Goal: Task Accomplishment & Management: Manage account settings

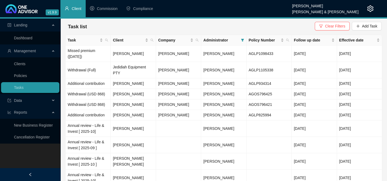
click at [19, 168] on div at bounding box center [30, 174] width 60 height 13
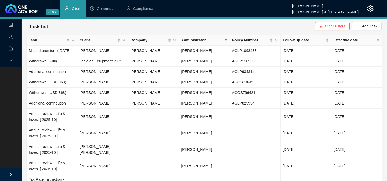
click at [7, 170] on div at bounding box center [11, 174] width 22 height 13
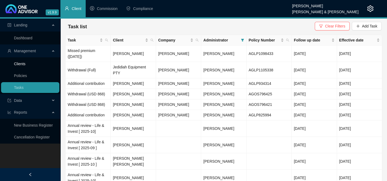
click at [24, 64] on link "Clients" at bounding box center [20, 64] width 12 height 4
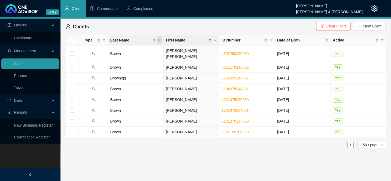
click at [159, 39] on icon "search" at bounding box center [159, 40] width 3 height 3
type input "von"
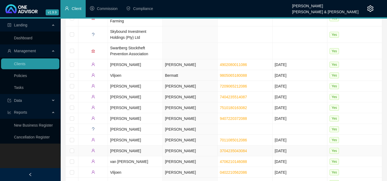
scroll to position [98, 0]
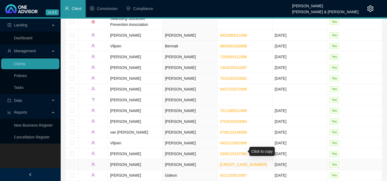
click at [234, 162] on link "[CREDIT_CARD_NUMBER]" at bounding box center [243, 164] width 47 height 4
click at [15, 89] on link "Tasks" at bounding box center [19, 87] width 10 height 4
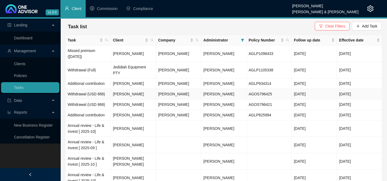
click at [127, 89] on td "[PERSON_NAME]" at bounding box center [133, 94] width 45 height 10
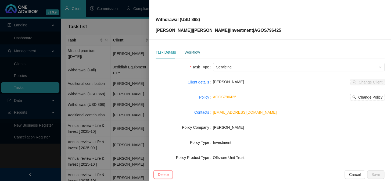
click at [198, 53] on div "Workflow" at bounding box center [191, 52] width 15 height 6
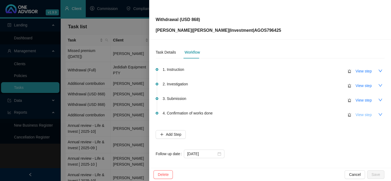
click at [356, 116] on span "View step" at bounding box center [364, 115] width 16 height 6
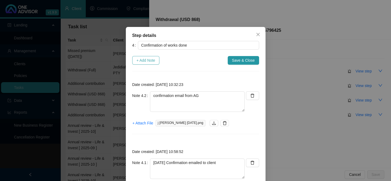
click at [139, 58] on span "+ Add Note" at bounding box center [146, 60] width 19 height 6
type textarea "confirmation email from AG"
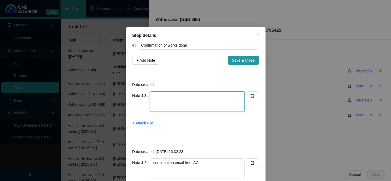
click at [178, 102] on textarea at bounding box center [197, 101] width 95 height 20
type textarea "2"
type textarea "COMPLETED"
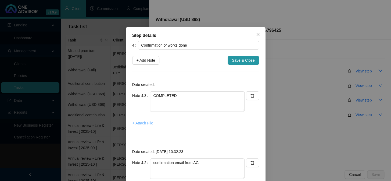
click at [143, 122] on span "+ Attach File" at bounding box center [143, 123] width 21 height 6
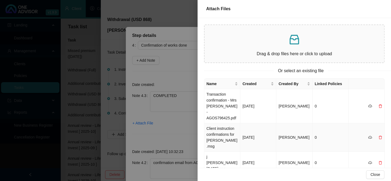
click at [220, 133] on td "Client instruction confirmations for [PERSON_NAME].msg" at bounding box center [222, 137] width 36 height 28
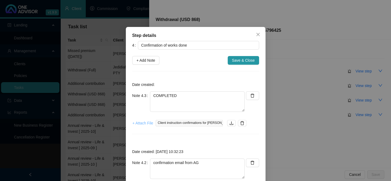
click at [138, 122] on span "+ Attach File" at bounding box center [143, 123] width 21 height 6
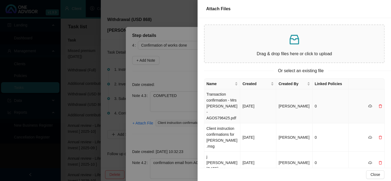
click at [215, 100] on td "Transaction confirmation - Mrs [PERSON_NAME] - AGOS796425.pdf" at bounding box center [222, 106] width 36 height 34
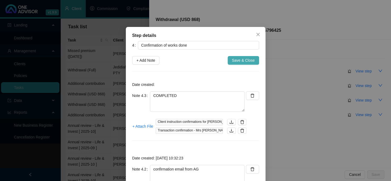
click at [232, 58] on span "Save & Close" at bounding box center [243, 60] width 23 height 6
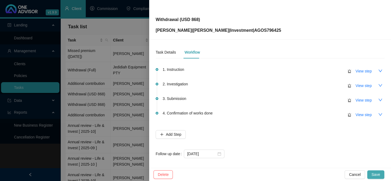
click at [376, 172] on span "Save" at bounding box center [375, 174] width 9 height 6
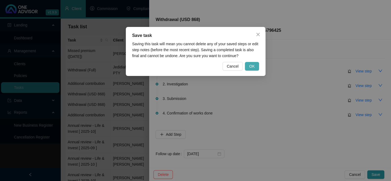
click at [255, 66] on button "OK" at bounding box center [252, 66] width 14 height 9
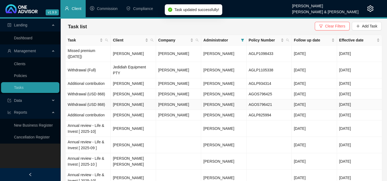
click at [130, 99] on td "[PERSON_NAME]" at bounding box center [133, 104] width 45 height 10
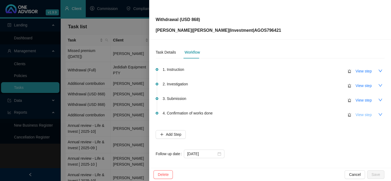
click at [359, 114] on span "View step" at bounding box center [364, 115] width 16 height 6
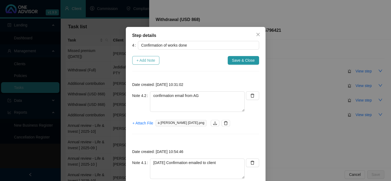
click at [153, 61] on span "+ Add Note" at bounding box center [146, 60] width 19 height 6
type textarea "confirmation email from AG"
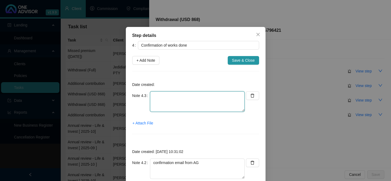
click at [172, 105] on textarea at bounding box center [197, 101] width 95 height 20
type textarea "COMPLETED"
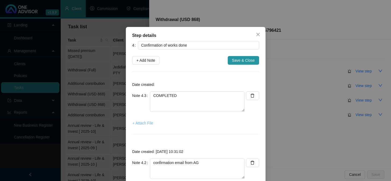
click at [147, 121] on span "+ Attach File" at bounding box center [143, 123] width 21 height 6
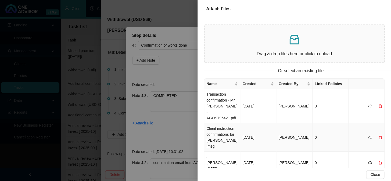
click at [218, 127] on td "Client instruction confirmations for [PERSON_NAME].msg" at bounding box center [222, 137] width 36 height 28
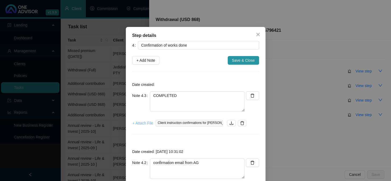
click at [142, 122] on span "+ Attach File" at bounding box center [143, 123] width 21 height 6
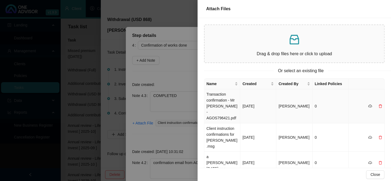
click at [212, 100] on td "Transaction confirmation - Mr [PERSON_NAME] - AGOS796421.pdf" at bounding box center [222, 106] width 36 height 34
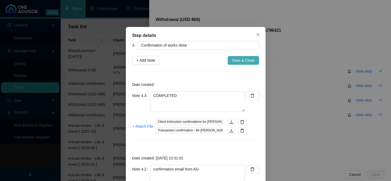
click at [246, 59] on span "Save & Close" at bounding box center [243, 60] width 23 height 6
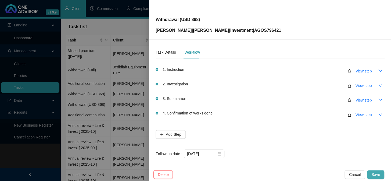
click at [379, 174] on span "Save" at bounding box center [375, 174] width 9 height 6
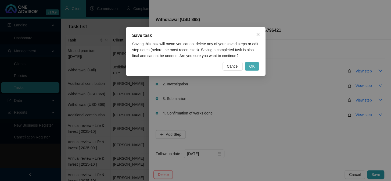
click at [248, 67] on button "OK" at bounding box center [252, 66] width 14 height 9
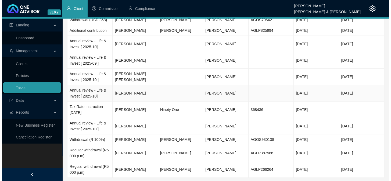
scroll to position [90, 0]
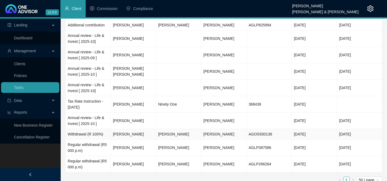
click at [123, 129] on td "[PERSON_NAME]" at bounding box center [133, 134] width 45 height 10
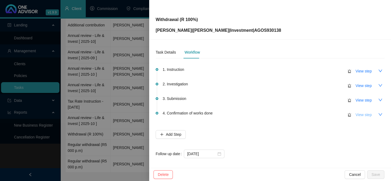
click at [356, 115] on span "View step" at bounding box center [364, 115] width 16 height 6
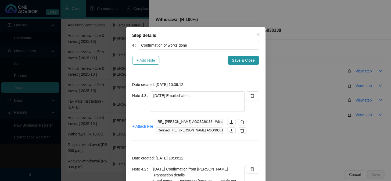
click at [143, 61] on span "+ Add Note" at bounding box center [146, 60] width 19 height 6
type textarea "[DATE] Emailed client"
type textarea "[DATE] Confirmation from [PERSON_NAME] Transaction details Fund name Percentage…"
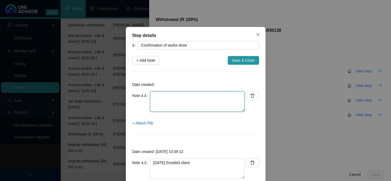
click at [164, 110] on textarea at bounding box center [197, 101] width 95 height 20
type textarea "COMPLETED"
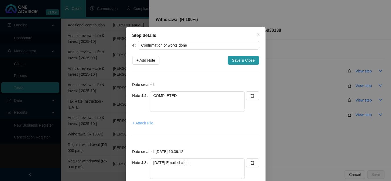
click at [137, 122] on span "+ Attach File" at bounding box center [143, 123] width 21 height 6
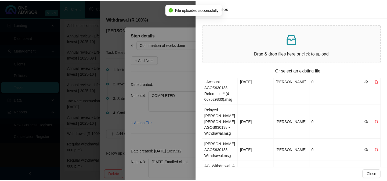
scroll to position [0, 0]
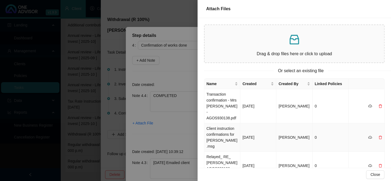
click at [215, 128] on td "Client instruction confirmations for [PERSON_NAME].msg" at bounding box center [222, 137] width 36 height 28
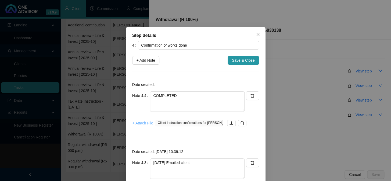
click at [145, 123] on span "+ Attach File" at bounding box center [143, 123] width 21 height 6
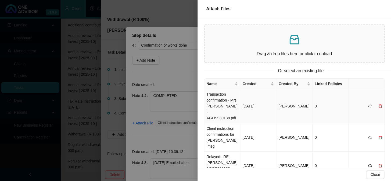
click at [214, 99] on td "Transaction confirmation - Mrs [PERSON_NAME] - AGOS930138.pdf" at bounding box center [222, 106] width 36 height 34
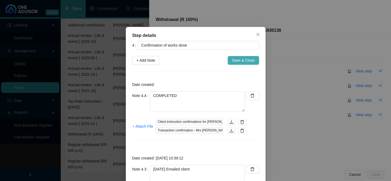
click at [241, 59] on span "Save & Close" at bounding box center [243, 60] width 23 height 6
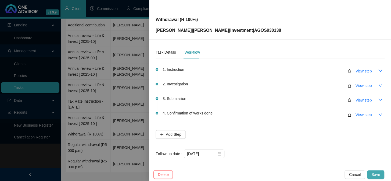
click at [379, 174] on span "Save" at bounding box center [375, 174] width 9 height 6
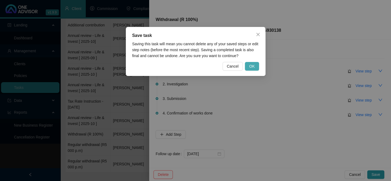
click at [252, 64] on span "OK" at bounding box center [251, 66] width 5 height 6
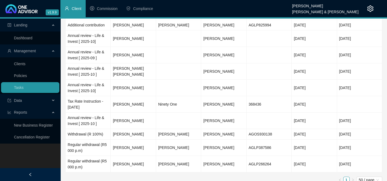
click at [31, 150] on div "Landing Dashboard Management Clients Policies Tasks Data Reports New Business R…" at bounding box center [30, 109] width 60 height 181
click at [19, 63] on link "Clients" at bounding box center [20, 64] width 12 height 4
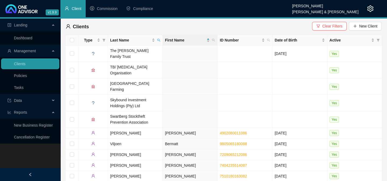
click at [160, 40] on icon "search" at bounding box center [158, 39] width 3 height 3
type input "dewe"
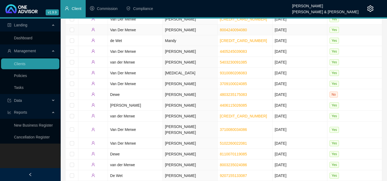
scroll to position [188, 0]
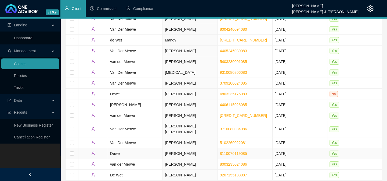
click at [115, 148] on td "Dewe" at bounding box center [135, 153] width 55 height 11
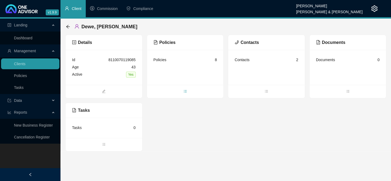
click at [183, 89] on span "bars" at bounding box center [185, 92] width 77 height 6
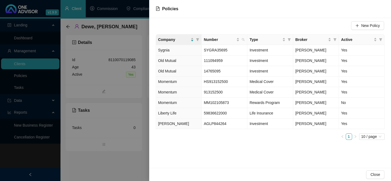
click at [88, 163] on div at bounding box center [195, 90] width 391 height 181
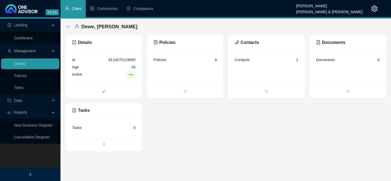
click at [70, 26] on icon "arrow-left" at bounding box center [68, 26] width 4 height 4
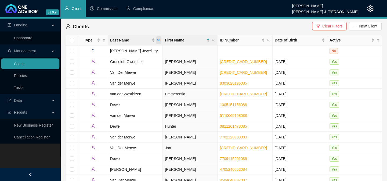
click at [158, 39] on icon "search" at bounding box center [159, 40] width 3 height 3
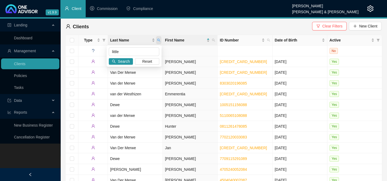
type input "little"
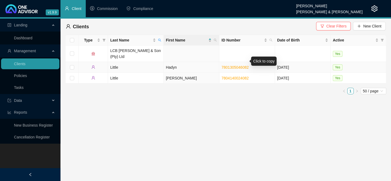
click at [237, 65] on link "7801305046082" at bounding box center [234, 67] width 27 height 4
click at [237, 76] on link "7804140024082" at bounding box center [234, 78] width 27 height 4
click at [115, 62] on td "Little" at bounding box center [136, 67] width 56 height 11
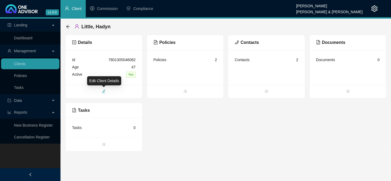
click at [103, 91] on icon "edit" at bounding box center [103, 91] width 3 height 3
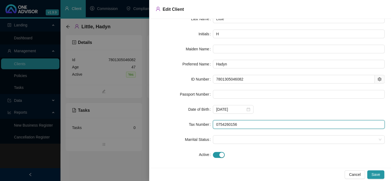
scroll to position [45, 0]
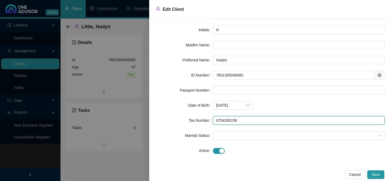
drag, startPoint x: 237, startPoint y: 165, endPoint x: 215, endPoint y: 119, distance: 50.9
click at [215, 119] on input "0754260156" at bounding box center [299, 120] width 172 height 9
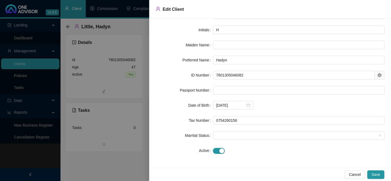
click at [98, 167] on div at bounding box center [195, 90] width 391 height 181
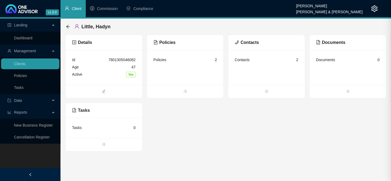
scroll to position [0, 0]
click at [66, 25] on icon "arrow-left" at bounding box center [68, 26] width 4 height 4
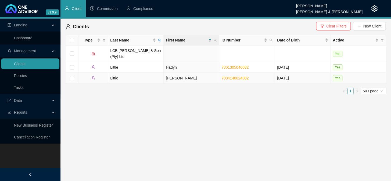
click at [118, 73] on td "Little" at bounding box center [136, 78] width 56 height 11
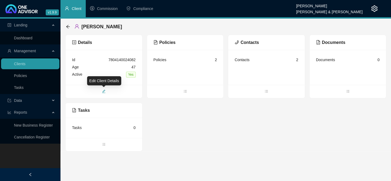
click at [104, 91] on icon "edit" at bounding box center [103, 91] width 3 height 3
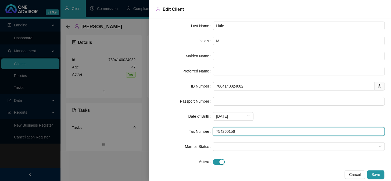
scroll to position [39, 0]
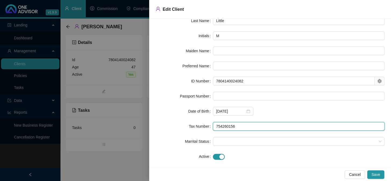
drag, startPoint x: 236, startPoint y: 164, endPoint x: 215, endPoint y: 124, distance: 45.5
click at [215, 124] on input "754260156" at bounding box center [299, 126] width 172 height 9
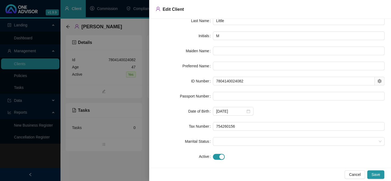
drag, startPoint x: 87, startPoint y: 169, endPoint x: 86, endPoint y: 160, distance: 8.9
click at [87, 169] on div at bounding box center [195, 90] width 391 height 181
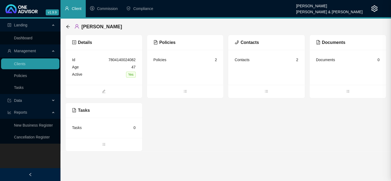
scroll to position [0, 0]
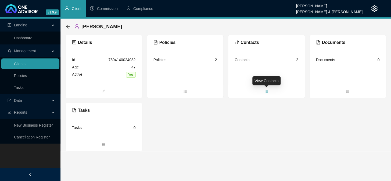
click at [264, 90] on icon "bars" at bounding box center [266, 91] width 4 height 4
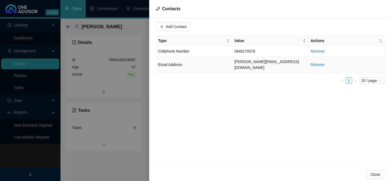
click at [249, 62] on td "[PERSON_NAME][EMAIL_ADDRESS][DOMAIN_NAME]" at bounding box center [270, 64] width 76 height 16
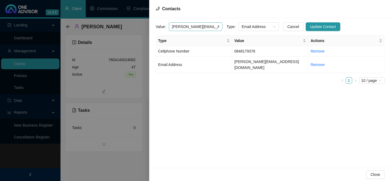
drag, startPoint x: 210, startPoint y: 27, endPoint x: 170, endPoint y: 27, distance: 40.6
click at [170, 27] on input "[PERSON_NAME][EMAIL_ADDRESS][DOMAIN_NAME]" at bounding box center [195, 26] width 53 height 9
click at [176, 62] on span "Email Address" at bounding box center [170, 64] width 24 height 4
click at [271, 27] on div "Email Address" at bounding box center [258, 26] width 40 height 9
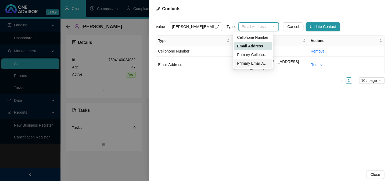
click at [251, 61] on div "Primary Email Address" at bounding box center [253, 63] width 32 height 6
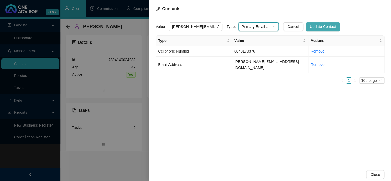
click at [310, 27] on span "Update Contact" at bounding box center [323, 27] width 26 height 6
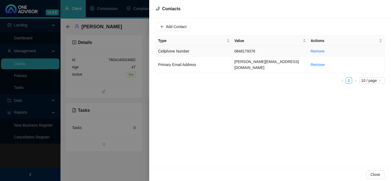
click at [183, 52] on span "Cellphone Number" at bounding box center [173, 51] width 31 height 4
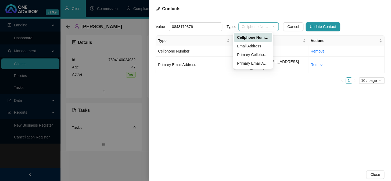
click at [268, 26] on span "Cellphone Number" at bounding box center [259, 27] width 34 height 8
click at [252, 52] on div "Primary Cellphone Number" at bounding box center [253, 55] width 32 height 6
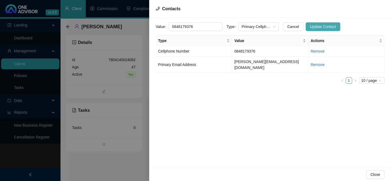
click at [310, 27] on span "Update Contact" at bounding box center [323, 27] width 26 height 6
click at [254, 51] on td "0848179376" at bounding box center [270, 51] width 76 height 10
drag, startPoint x: 196, startPoint y: 28, endPoint x: 171, endPoint y: 27, distance: 24.8
click at [171, 27] on input "0848179376" at bounding box center [195, 26] width 53 height 9
click at [77, 166] on div at bounding box center [195, 90] width 391 height 181
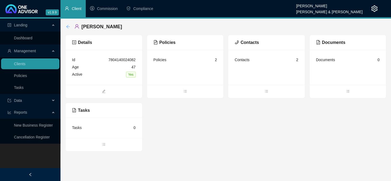
click at [67, 28] on icon "arrow-left" at bounding box center [67, 26] width 3 height 3
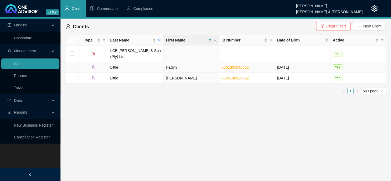
click at [174, 62] on td "Hadyn" at bounding box center [192, 67] width 56 height 11
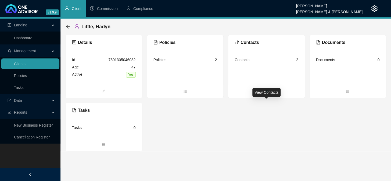
click at [266, 102] on div "Details Id 7801305046082 Age [DEMOGRAPHIC_DATA] Active Yes Policies Policies 2 …" at bounding box center [225, 93] width 321 height 116
click at [266, 93] on span "bars" at bounding box center [266, 92] width 77 height 6
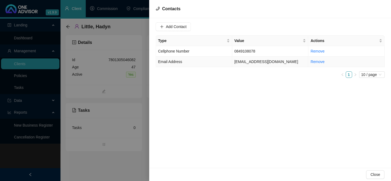
click at [260, 62] on td "[EMAIL_ADDRESS][DOMAIN_NAME]" at bounding box center [270, 61] width 76 height 10
drag, startPoint x: 214, startPoint y: 27, endPoint x: 165, endPoint y: 24, distance: 48.7
click at [165, 24] on div "Value [EMAIL_ADDRESS][DOMAIN_NAME]" at bounding box center [189, 26] width 67 height 9
click at [113, 170] on div at bounding box center [195, 90] width 391 height 181
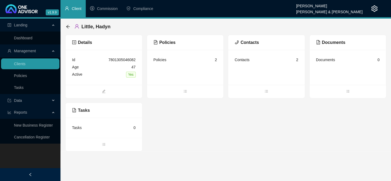
click at [105, 169] on main "Landing Dashboard Management Clients Policies Tasks Data Reports New Business R…" at bounding box center [195, 100] width 391 height 162
click at [68, 26] on icon "arrow-left" at bounding box center [68, 26] width 4 height 4
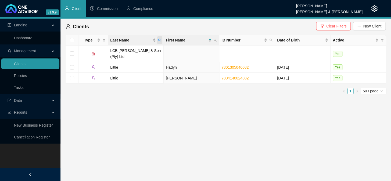
click at [159, 40] on icon "search" at bounding box center [159, 39] width 3 height 3
type input "kroutz"
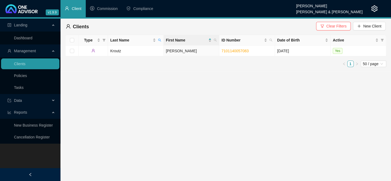
click at [84, 108] on main "Landing Dashboard Management Clients Policies Tasks Data Reports New Business R…" at bounding box center [195, 100] width 391 height 162
drag, startPoint x: 229, startPoint y: 52, endPoint x: 276, endPoint y: 47, distance: 47.0
click at [229, 52] on link "7101140057083" at bounding box center [234, 51] width 27 height 4
click at [117, 50] on td "Kroutz" at bounding box center [136, 50] width 56 height 11
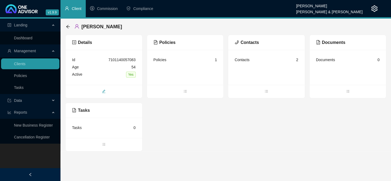
click at [102, 90] on icon "edit" at bounding box center [104, 91] width 4 height 4
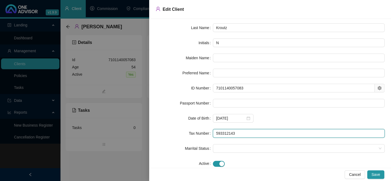
scroll to position [34, 0]
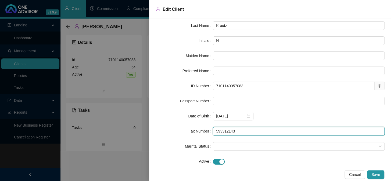
drag, startPoint x: 234, startPoint y: 164, endPoint x: 214, endPoint y: 130, distance: 39.0
click at [214, 130] on input "593312143" at bounding box center [299, 131] width 172 height 9
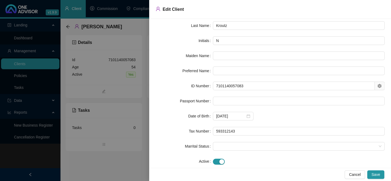
drag, startPoint x: 98, startPoint y: 158, endPoint x: 99, endPoint y: 156, distance: 2.8
click at [98, 158] on div at bounding box center [195, 90] width 391 height 181
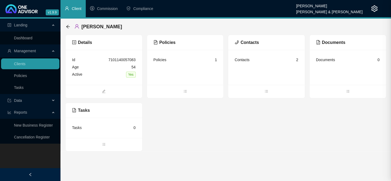
scroll to position [0, 0]
click at [265, 91] on icon "bars" at bounding box center [266, 91] width 4 height 4
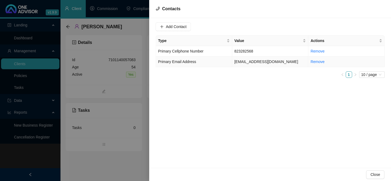
click at [248, 59] on td "[EMAIL_ADDRESS][DOMAIN_NAME]" at bounding box center [270, 61] width 76 height 10
drag, startPoint x: 215, startPoint y: 27, endPoint x: 167, endPoint y: 28, distance: 47.8
click at [167, 28] on div "Value [EMAIL_ADDRESS][DOMAIN_NAME]" at bounding box center [189, 26] width 67 height 9
click at [80, 164] on div at bounding box center [195, 90] width 391 height 181
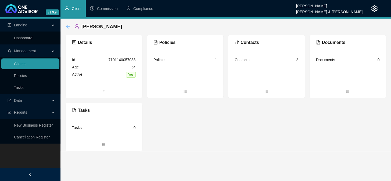
click at [67, 25] on icon "arrow-left" at bounding box center [68, 26] width 4 height 4
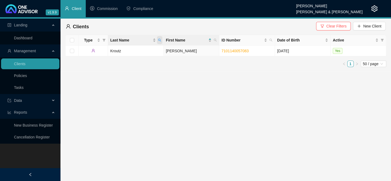
click at [159, 38] on icon "search" at bounding box center [159, 39] width 3 height 3
type input "marais"
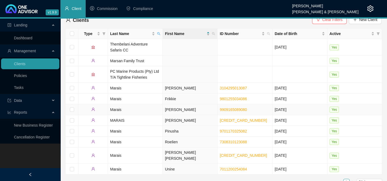
scroll to position [8, 0]
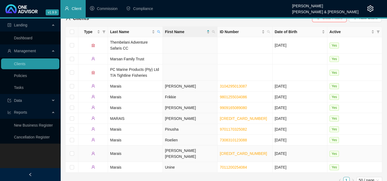
drag, startPoint x: 115, startPoint y: 150, endPoint x: 118, endPoint y: 147, distance: 3.8
click at [115, 150] on td "Marais" at bounding box center [135, 153] width 55 height 16
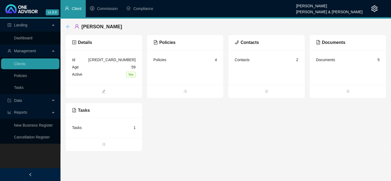
click at [67, 27] on icon "arrow-left" at bounding box center [68, 26] width 4 height 4
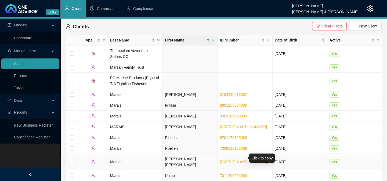
click at [229, 159] on link "[CREDIT_CARD_NUMBER]" at bounding box center [243, 161] width 47 height 4
click at [169, 158] on td "[PERSON_NAME] [PERSON_NAME]" at bounding box center [190, 161] width 55 height 16
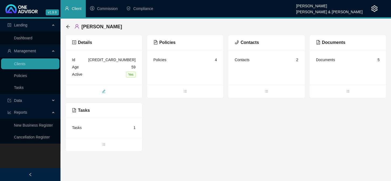
click at [103, 92] on icon "edit" at bounding box center [104, 91] width 4 height 4
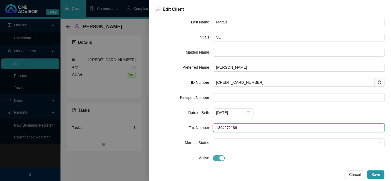
scroll to position [41, 0]
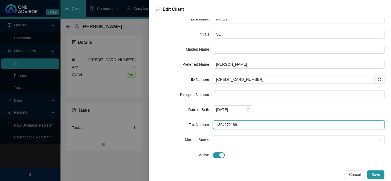
drag, startPoint x: 237, startPoint y: 166, endPoint x: 213, endPoint y: 124, distance: 47.9
click at [213, 124] on input "1394272189" at bounding box center [299, 124] width 172 height 9
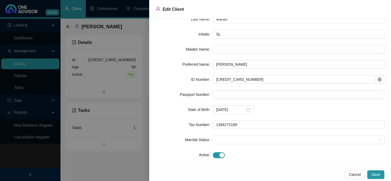
click at [85, 164] on div at bounding box center [195, 90] width 391 height 181
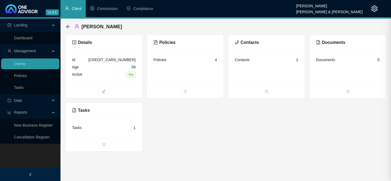
scroll to position [0, 0]
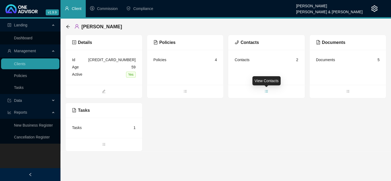
click at [266, 89] on icon "bars" at bounding box center [266, 91] width 4 height 4
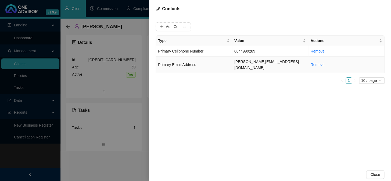
click at [251, 61] on td "[PERSON_NAME][EMAIL_ADDRESS][DOMAIN_NAME]" at bounding box center [270, 64] width 76 height 16
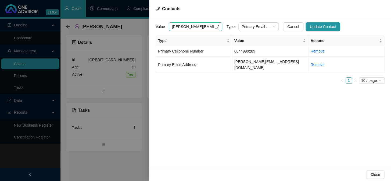
drag, startPoint x: 204, startPoint y: 26, endPoint x: 171, endPoint y: 26, distance: 32.8
click at [171, 26] on input "[PERSON_NAME][EMAIL_ADDRESS][DOMAIN_NAME]" at bounding box center [195, 26] width 53 height 9
drag, startPoint x: 246, startPoint y: 109, endPoint x: 245, endPoint y: 87, distance: 22.3
click at [246, 109] on div "Value [PERSON_NAME][EMAIL_ADDRESS][DOMAIN_NAME] Type Primary Email Address Canc…" at bounding box center [270, 92] width 242 height 149
click at [244, 52] on td "0844999289" at bounding box center [270, 51] width 76 height 10
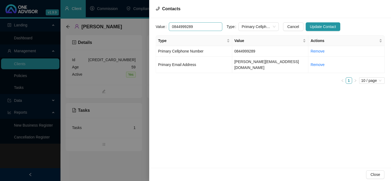
drag, startPoint x: 194, startPoint y: 25, endPoint x: 170, endPoint y: 25, distance: 23.9
click at [170, 25] on input "0844999289" at bounding box center [195, 26] width 53 height 9
click at [83, 162] on div at bounding box center [195, 90] width 391 height 181
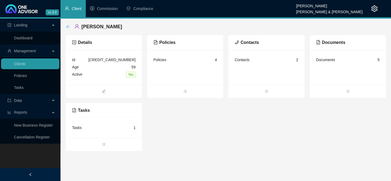
click at [69, 25] on icon "arrow-left" at bounding box center [68, 26] width 4 height 4
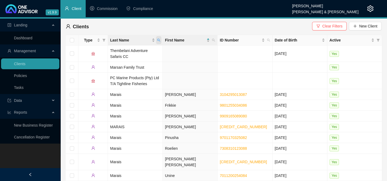
click at [158, 40] on icon "search" at bounding box center [159, 40] width 3 height 3
type input "[PERSON_NAME]"
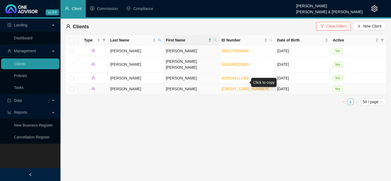
click at [234, 87] on link "[CREDIT_CARD_NUMBER]" at bounding box center [244, 89] width 47 height 4
click at [113, 83] on td "[PERSON_NAME]" at bounding box center [136, 88] width 56 height 11
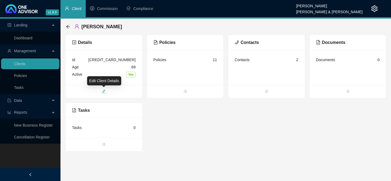
click at [100, 90] on span "edit" at bounding box center [104, 92] width 77 height 6
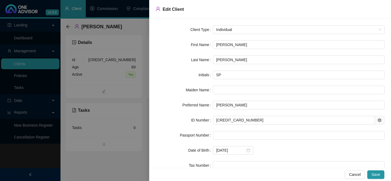
drag, startPoint x: 105, startPoint y: 106, endPoint x: 105, endPoint y: 102, distance: 3.5
click at [105, 105] on div at bounding box center [195, 90] width 391 height 181
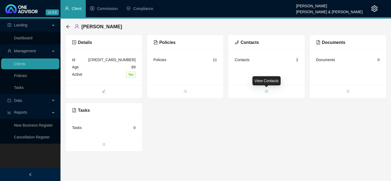
click at [266, 92] on icon "bars" at bounding box center [266, 91] width 4 height 4
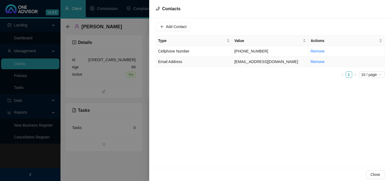
click at [166, 63] on span "Email Address" at bounding box center [170, 61] width 24 height 4
drag, startPoint x: 215, startPoint y: 26, endPoint x: 167, endPoint y: 27, distance: 47.3
click at [167, 27] on div "Value [EMAIL_ADDRESS][DOMAIN_NAME]" at bounding box center [189, 26] width 67 height 9
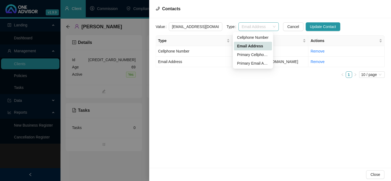
drag, startPoint x: 271, startPoint y: 25, endPoint x: 252, endPoint y: 33, distance: 20.5
click at [271, 25] on div "Email Address" at bounding box center [258, 26] width 40 height 9
click at [242, 62] on div "Primary Email Address" at bounding box center [253, 63] width 32 height 6
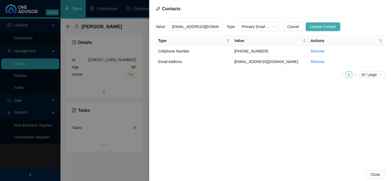
click at [315, 24] on span "Update Contact" at bounding box center [323, 27] width 26 height 6
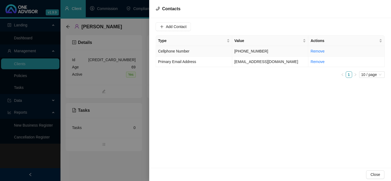
click at [181, 51] on span "Cellphone Number" at bounding box center [173, 51] width 31 height 4
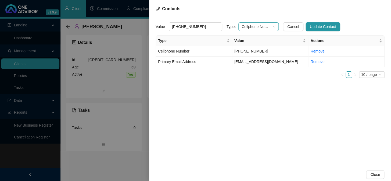
click at [267, 26] on span "Cellphone Number" at bounding box center [259, 27] width 34 height 8
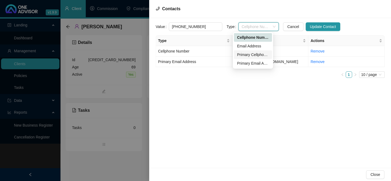
click at [245, 54] on div "Primary Cellphone Number" at bounding box center [253, 55] width 32 height 6
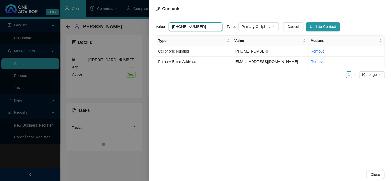
drag, startPoint x: 201, startPoint y: 26, endPoint x: 179, endPoint y: 25, distance: 21.8
click at [179, 25] on input "[PHONE_NUMBER]" at bounding box center [195, 26] width 53 height 9
drag, startPoint x: 72, startPoint y: 168, endPoint x: 73, endPoint y: 137, distance: 30.7
click at [72, 168] on div at bounding box center [195, 90] width 391 height 181
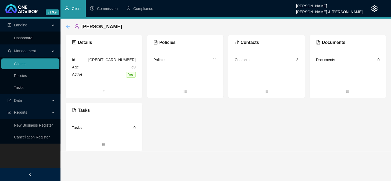
click at [66, 26] on icon "arrow-left" at bounding box center [68, 26] width 4 height 4
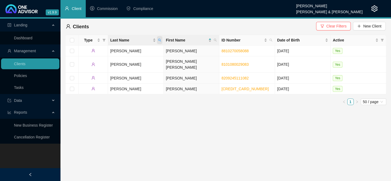
click at [158, 38] on span "Last Name" at bounding box center [159, 40] width 5 height 8
type input "suttie"
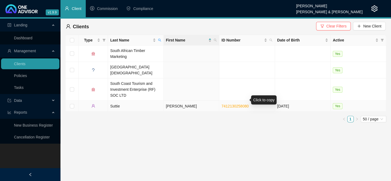
click at [238, 104] on link "7412130258080" at bounding box center [234, 106] width 27 height 4
click at [113, 101] on td "Suttie" at bounding box center [136, 106] width 56 height 11
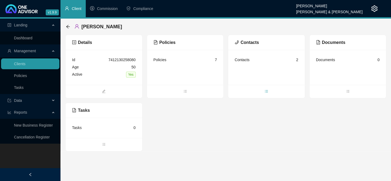
click at [265, 90] on icon "bars" at bounding box center [266, 91] width 4 height 4
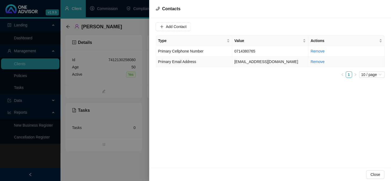
click at [248, 60] on td "[EMAIL_ADDRESS][DOMAIN_NAME]" at bounding box center [270, 61] width 76 height 10
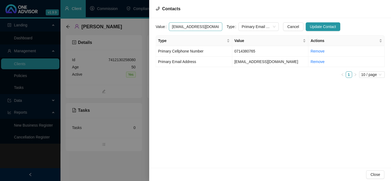
drag, startPoint x: 215, startPoint y: 26, endPoint x: 170, endPoint y: 28, distance: 44.7
click at [170, 28] on input "[EMAIL_ADDRESS][DOMAIN_NAME]" at bounding box center [195, 26] width 53 height 9
click at [237, 49] on td "0714380765" at bounding box center [270, 51] width 76 height 10
drag, startPoint x: 187, startPoint y: 25, endPoint x: 169, endPoint y: 24, distance: 18.6
click at [169, 24] on input "0714380765" at bounding box center [195, 26] width 53 height 9
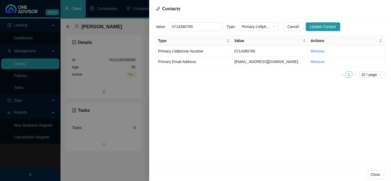
click at [82, 174] on div at bounding box center [195, 90] width 391 height 181
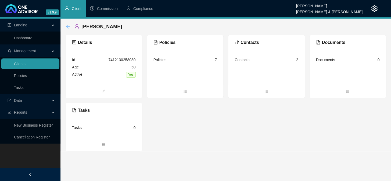
click at [67, 24] on div "back" at bounding box center [68, 26] width 4 height 5
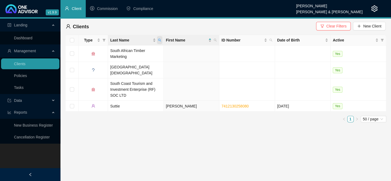
click at [160, 38] on icon "search" at bounding box center [159, 39] width 3 height 3
type input "mellors"
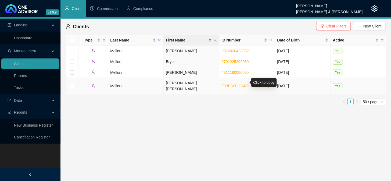
click at [234, 84] on link "[CREDIT_CARD_NUMBER]" at bounding box center [244, 86] width 47 height 4
click at [174, 84] on td "[PERSON_NAME] [PERSON_NAME]" at bounding box center [192, 86] width 56 height 16
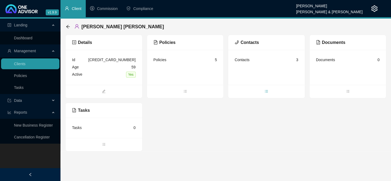
click at [265, 89] on icon "bars" at bounding box center [266, 91] width 4 height 4
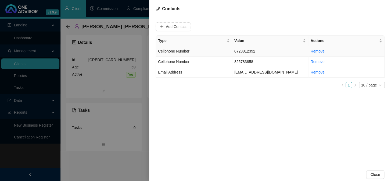
click at [186, 52] on span "Cellphone Number" at bounding box center [173, 51] width 31 height 4
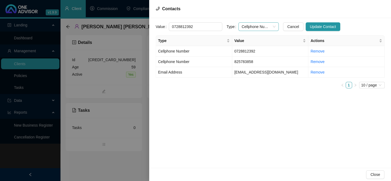
click at [270, 27] on span "Cellphone Number" at bounding box center [259, 27] width 34 height 8
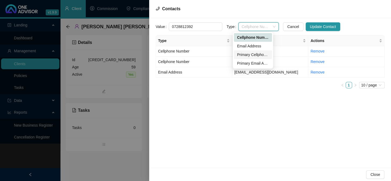
click at [238, 52] on div "Primary Cellphone Number" at bounding box center [253, 55] width 32 height 6
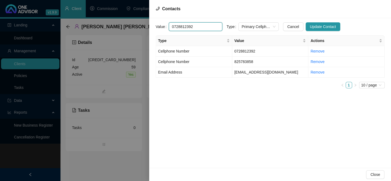
drag, startPoint x: 201, startPoint y: 27, endPoint x: 166, endPoint y: 25, distance: 34.5
click at [166, 25] on div "Value 0728812392" at bounding box center [189, 26] width 67 height 9
drag, startPoint x: 285, startPoint y: 126, endPoint x: 268, endPoint y: 101, distance: 30.6
click at [285, 126] on div "Value [PHONE_NUMBER] Type Primary Cellphone Number Cancel Update Contact Type V…" at bounding box center [270, 92] width 242 height 149
click at [253, 72] on td "[EMAIL_ADDRESS][DOMAIN_NAME]" at bounding box center [270, 72] width 76 height 10
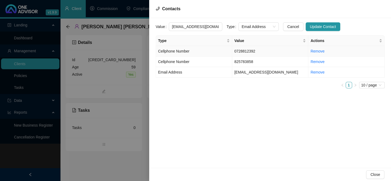
click at [238, 50] on td "0728812392" at bounding box center [270, 51] width 76 height 10
click at [267, 27] on span "Cellphone Number" at bounding box center [259, 27] width 34 height 8
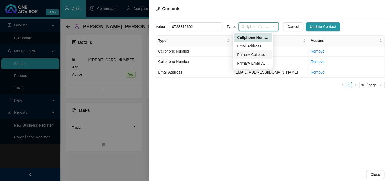
click at [249, 52] on div "Primary Cellphone Number" at bounding box center [253, 55] width 32 height 6
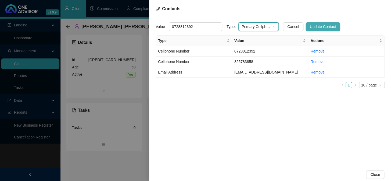
click at [311, 26] on span "Update Contact" at bounding box center [323, 27] width 26 height 6
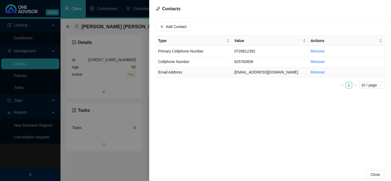
click at [176, 71] on span "Email Address" at bounding box center [170, 72] width 24 height 4
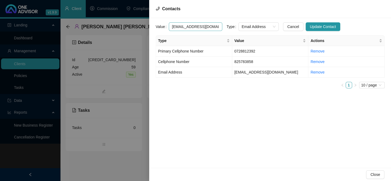
drag, startPoint x: 212, startPoint y: 27, endPoint x: 171, endPoint y: 26, distance: 41.4
click at [171, 26] on input "[EMAIL_ADDRESS][DOMAIN_NAME]" at bounding box center [195, 26] width 53 height 9
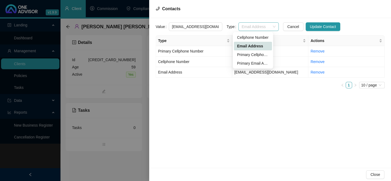
click at [271, 26] on div "Email Address" at bounding box center [258, 26] width 40 height 9
click at [260, 61] on div "Primary Email Address" at bounding box center [253, 63] width 32 height 6
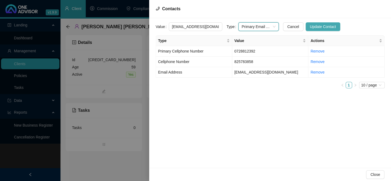
click at [310, 25] on span "Update Contact" at bounding box center [323, 27] width 26 height 6
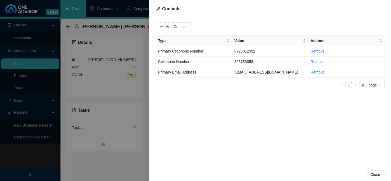
click at [105, 169] on div at bounding box center [195, 90] width 391 height 181
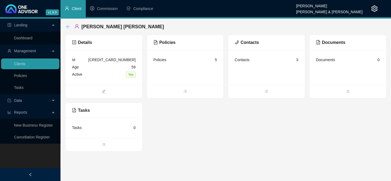
click at [67, 26] on icon "arrow-left" at bounding box center [68, 26] width 4 height 4
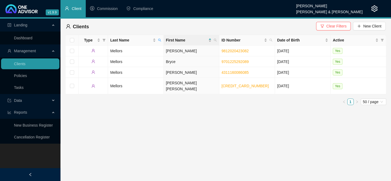
click at [84, 142] on main "Landing Dashboard Management Clients Policies Tasks Data Reports New Business R…" at bounding box center [195, 100] width 391 height 162
click at [159, 39] on icon "search" at bounding box center [159, 39] width 3 height 3
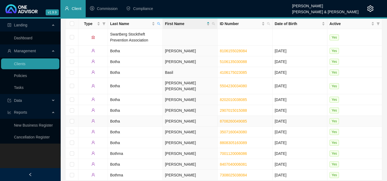
scroll to position [24, 0]
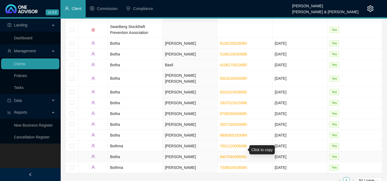
click at [225, 154] on link "8407040006081" at bounding box center [233, 156] width 27 height 4
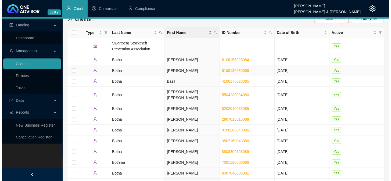
scroll to position [0, 0]
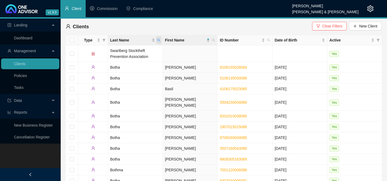
click at [161, 37] on span "Last Name" at bounding box center [158, 40] width 5 height 8
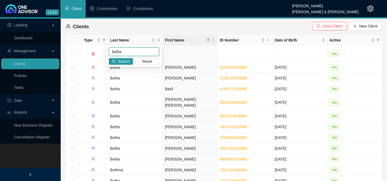
drag, startPoint x: 132, startPoint y: 51, endPoint x: 109, endPoint y: 52, distance: 23.4
click at [109, 52] on input "botha" at bounding box center [134, 51] width 51 height 9
type input "[PERSON_NAME]"
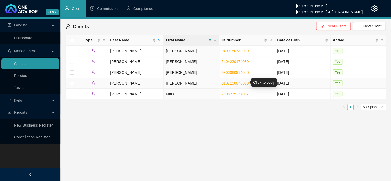
click at [229, 81] on link "8107150070089" at bounding box center [234, 83] width 27 height 4
click at [114, 83] on td "[PERSON_NAME]" at bounding box center [136, 83] width 56 height 11
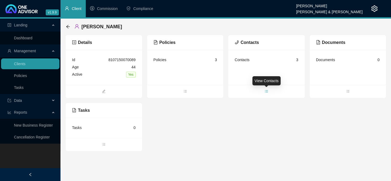
click at [266, 91] on icon "bars" at bounding box center [266, 91] width 4 height 4
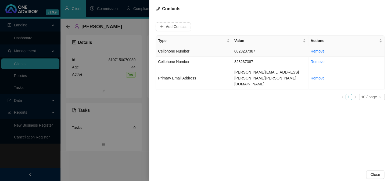
click at [180, 53] on span "Cellphone Number" at bounding box center [173, 51] width 31 height 4
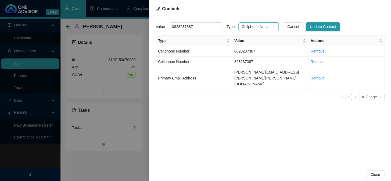
click at [268, 26] on span "Cellphone Number" at bounding box center [259, 27] width 34 height 8
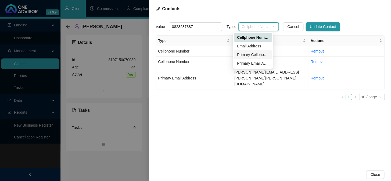
click at [249, 55] on div "Primary Cellphone Number" at bounding box center [253, 55] width 32 height 6
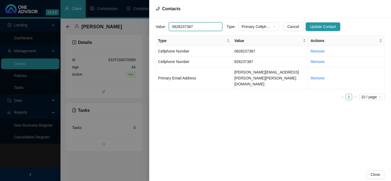
drag, startPoint x: 195, startPoint y: 26, endPoint x: 171, endPoint y: 26, distance: 23.4
click at [171, 26] on input "0828237387" at bounding box center [195, 26] width 53 height 9
click at [182, 76] on span "Primary Email Address" at bounding box center [177, 78] width 38 height 4
drag, startPoint x: 215, startPoint y: 26, endPoint x: 169, endPoint y: 25, distance: 46.5
click at [169, 25] on input "[PERSON_NAME][EMAIL_ADDRESS][PERSON_NAME][PERSON_NAME][DOMAIN_NAME]" at bounding box center [195, 26] width 53 height 9
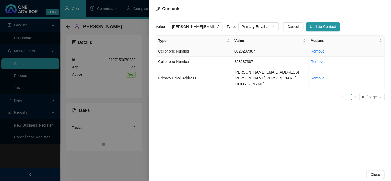
click at [164, 50] on span "Cellphone Number" at bounding box center [173, 51] width 31 height 4
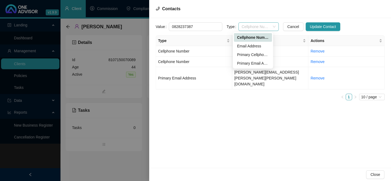
click at [270, 28] on span "Cellphone Number" at bounding box center [259, 27] width 34 height 8
click at [253, 56] on div "Primary Cellphone Number" at bounding box center [253, 55] width 32 height 6
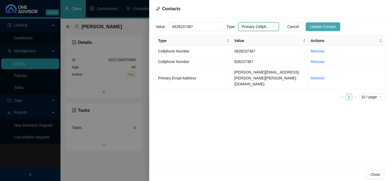
click at [312, 29] on span "Update Contact" at bounding box center [323, 27] width 26 height 6
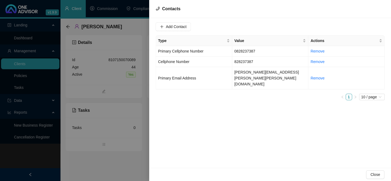
drag, startPoint x: 107, startPoint y: 159, endPoint x: 98, endPoint y: 146, distance: 15.6
click at [107, 159] on div at bounding box center [195, 90] width 391 height 181
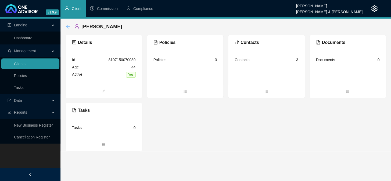
click at [69, 27] on icon "arrow-left" at bounding box center [68, 26] width 4 height 4
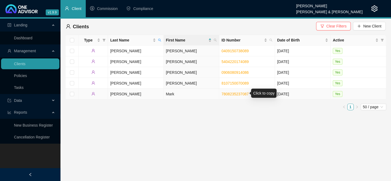
click at [230, 94] on link "7808235237087" at bounding box center [234, 94] width 27 height 4
click at [167, 92] on td "Mark" at bounding box center [192, 93] width 56 height 11
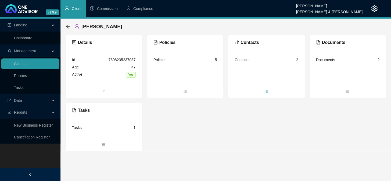
click at [266, 91] on icon "bars" at bounding box center [266, 91] width 4 height 4
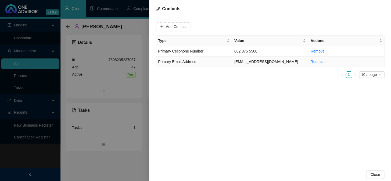
click at [192, 62] on span "Primary Email Address" at bounding box center [177, 61] width 38 height 4
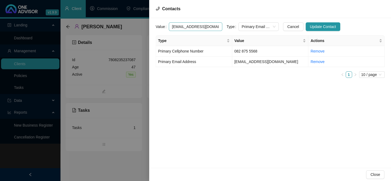
drag, startPoint x: 215, startPoint y: 28, endPoint x: 168, endPoint y: 24, distance: 47.0
click at [169, 24] on input "[EMAIL_ADDRESS][DOMAIN_NAME]" at bounding box center [195, 26] width 53 height 9
click at [190, 54] on td "Primary Cellphone Number" at bounding box center [194, 51] width 76 height 10
drag, startPoint x: 197, startPoint y: 24, endPoint x: 164, endPoint y: 24, distance: 32.5
click at [164, 24] on div "Value 082 875 5568" at bounding box center [189, 26] width 67 height 9
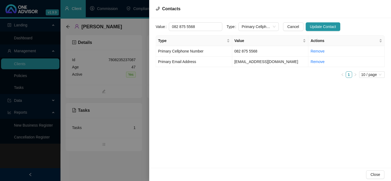
click at [70, 26] on div at bounding box center [195, 90] width 391 height 181
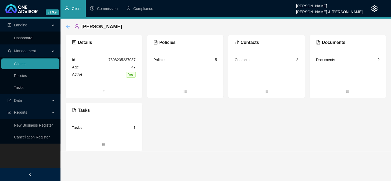
click at [67, 27] on icon "arrow-left" at bounding box center [67, 26] width 3 height 3
